Goal: Information Seeking & Learning: Learn about a topic

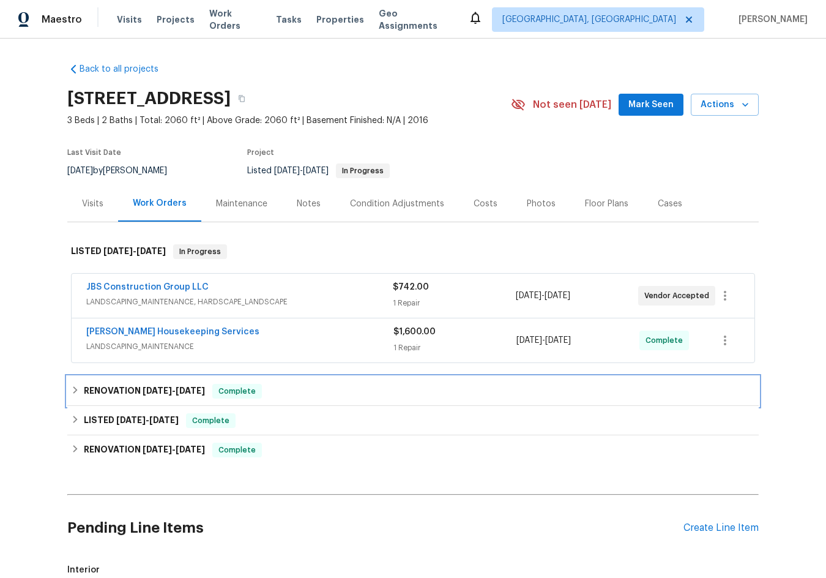
click at [71, 385] on icon at bounding box center [75, 389] width 9 height 9
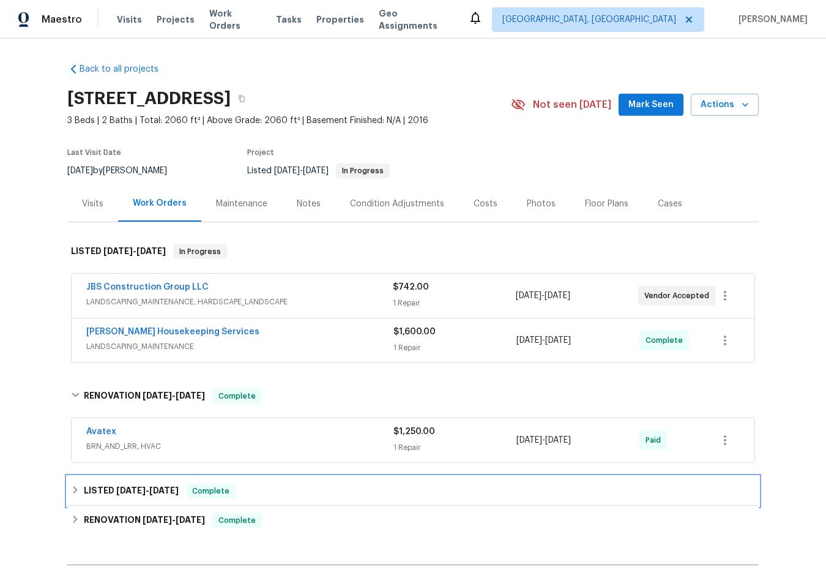
click at [72, 491] on icon at bounding box center [75, 489] width 9 height 9
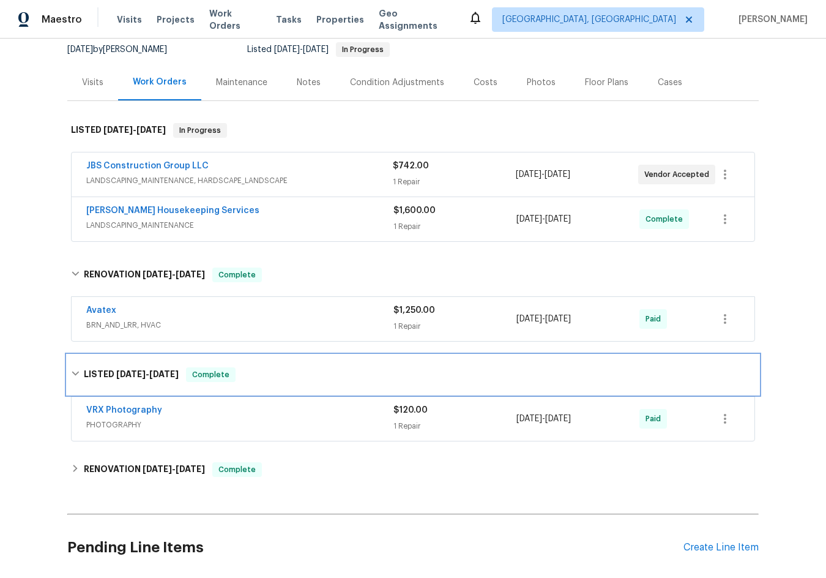
scroll to position [122, 0]
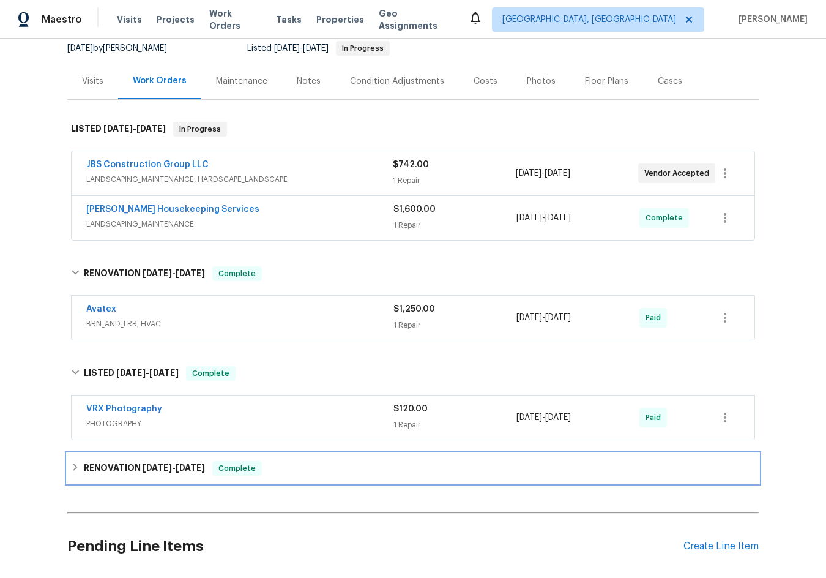
click at [73, 474] on div "RENOVATION [DATE] - [DATE] Complete" at bounding box center [413, 468] width 684 height 15
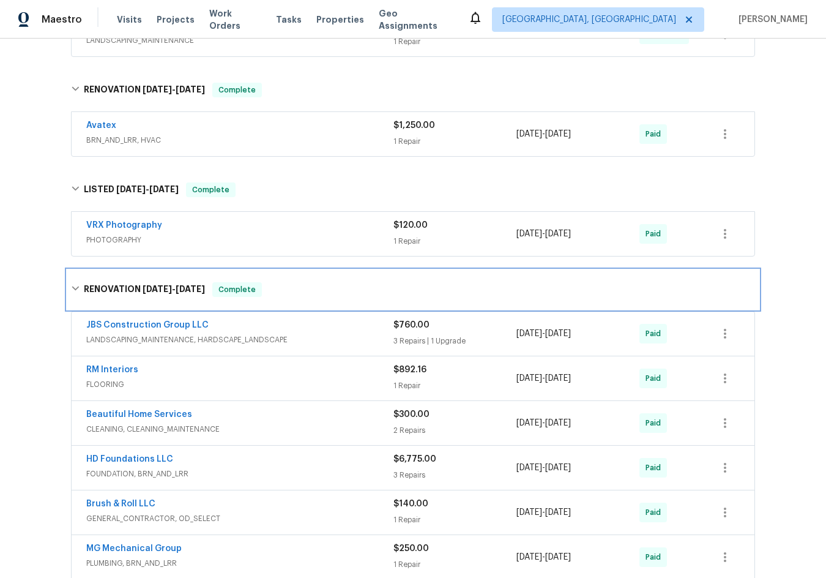
scroll to position [367, 0]
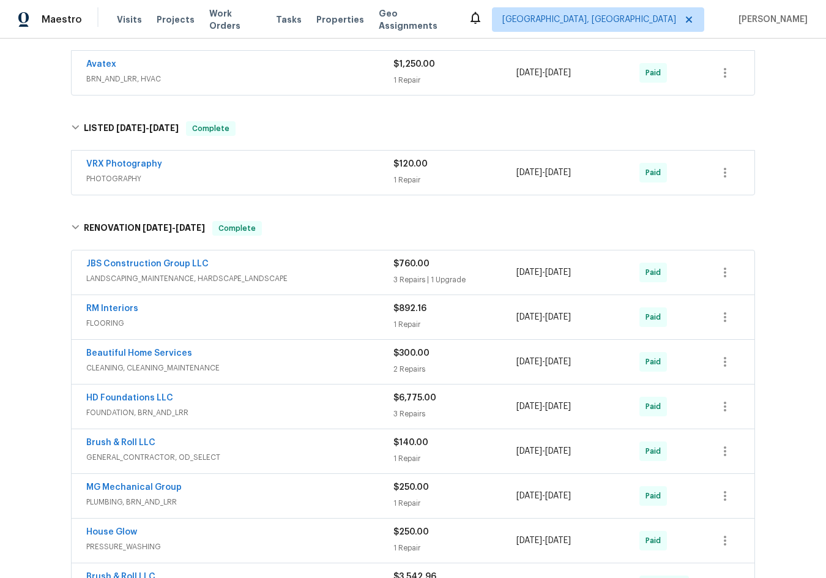
click at [121, 391] on div "HD Foundations LLC FOUNDATION, BRN_AND_LRR $6,775.00 3 Repairs [DATE] - [DATE] …" at bounding box center [413, 406] width 683 height 44
click at [123, 400] on link "HD Foundations LLC" at bounding box center [129, 397] width 87 height 9
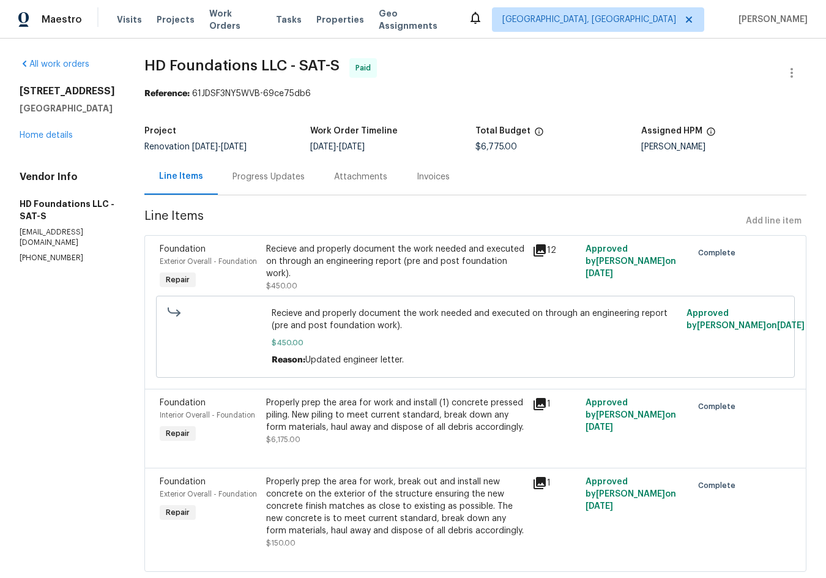
click at [538, 256] on icon at bounding box center [540, 250] width 12 height 12
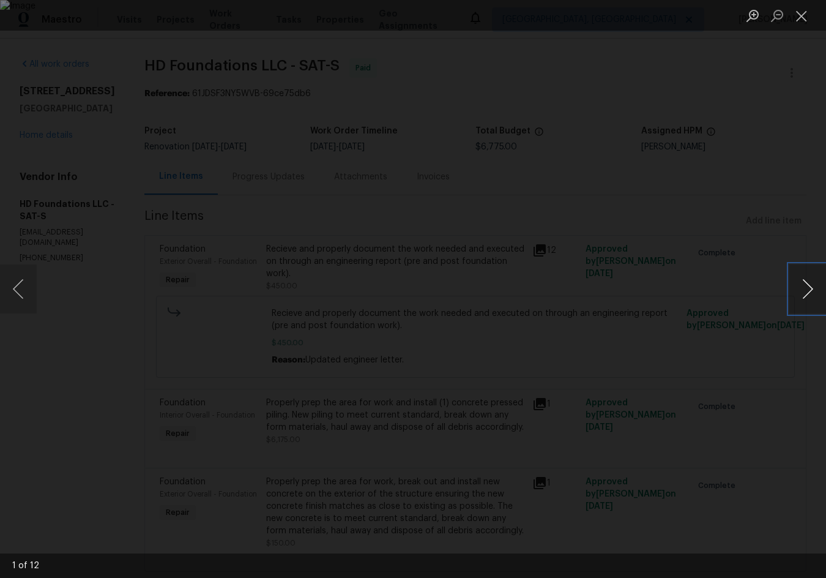
click at [807, 288] on button "Next image" at bounding box center [807, 288] width 37 height 49
click at [798, 21] on button "Close lightbox" at bounding box center [801, 15] width 24 height 21
